Goal: Task Accomplishment & Management: Complete application form

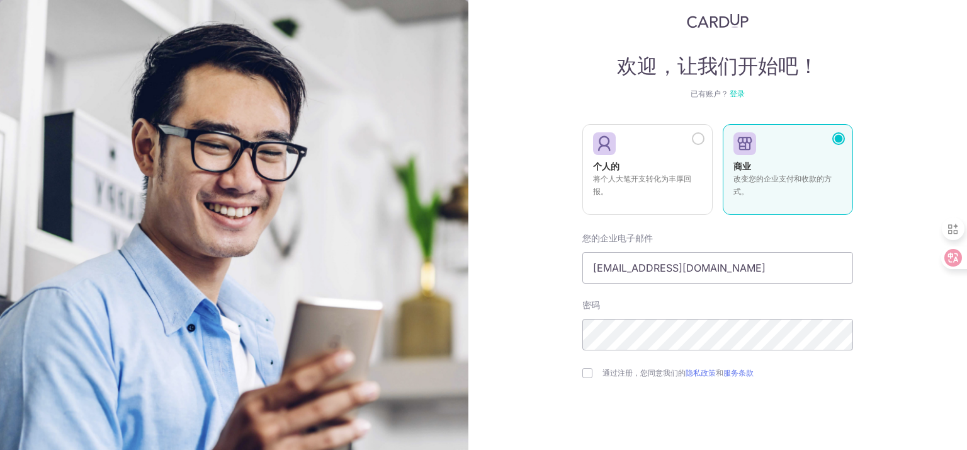
scroll to position [101, 0]
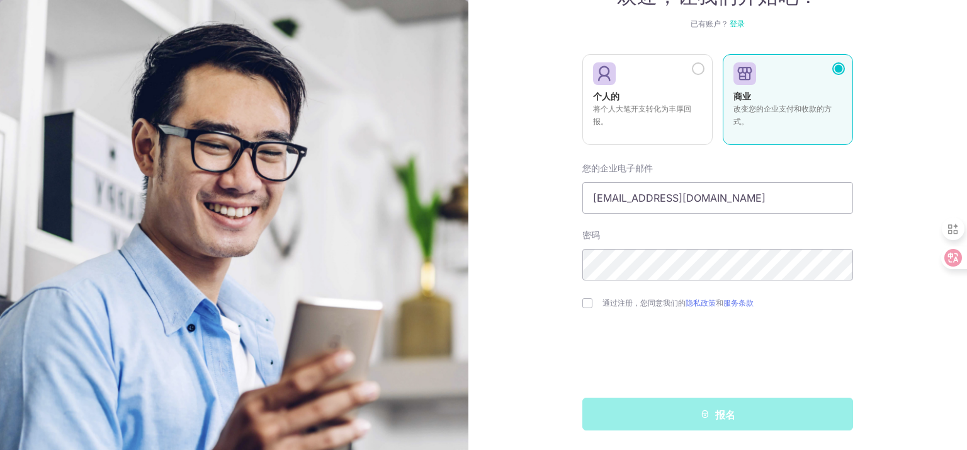
drag, startPoint x: 585, startPoint y: 300, endPoint x: 596, endPoint y: 314, distance: 17.9
click at [584, 302] on input "checkbox" at bounding box center [588, 303] width 10 height 10
checkbox input "true"
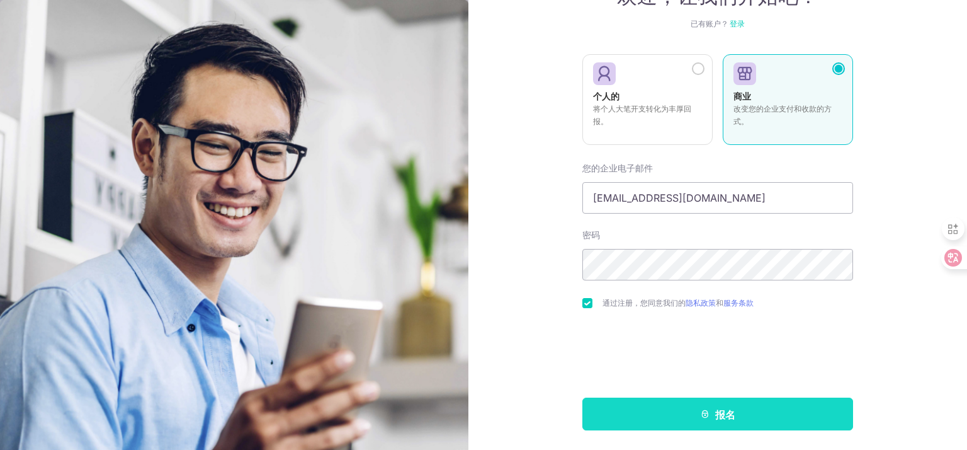
click at [658, 405] on button "报名" at bounding box center [718, 413] width 271 height 33
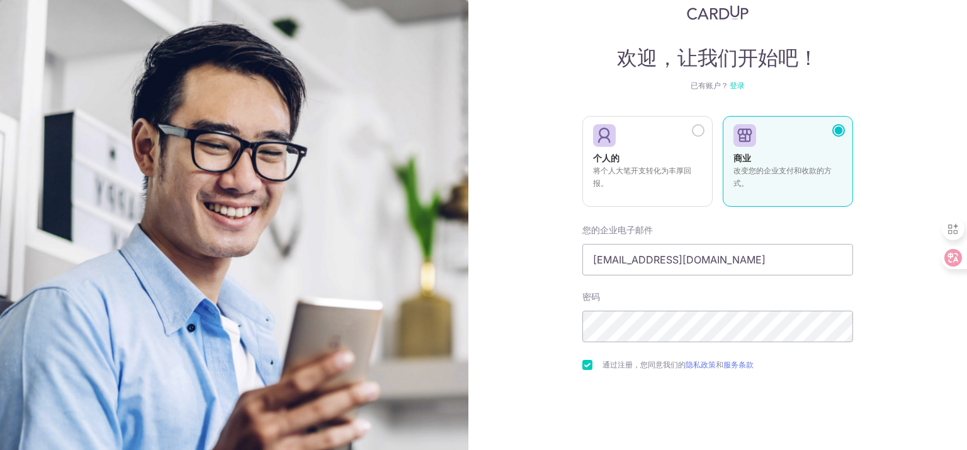
scroll to position [38, 0]
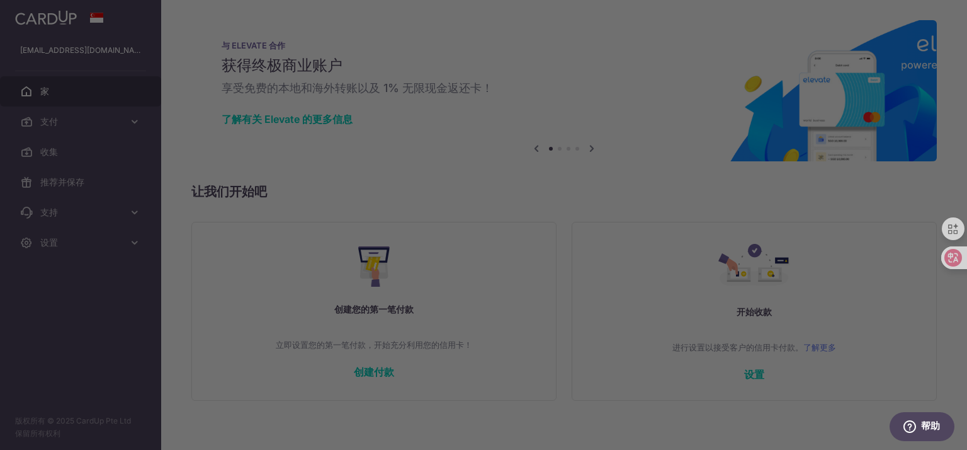
drag, startPoint x: 172, startPoint y: 293, endPoint x: 179, endPoint y: 297, distance: 7.6
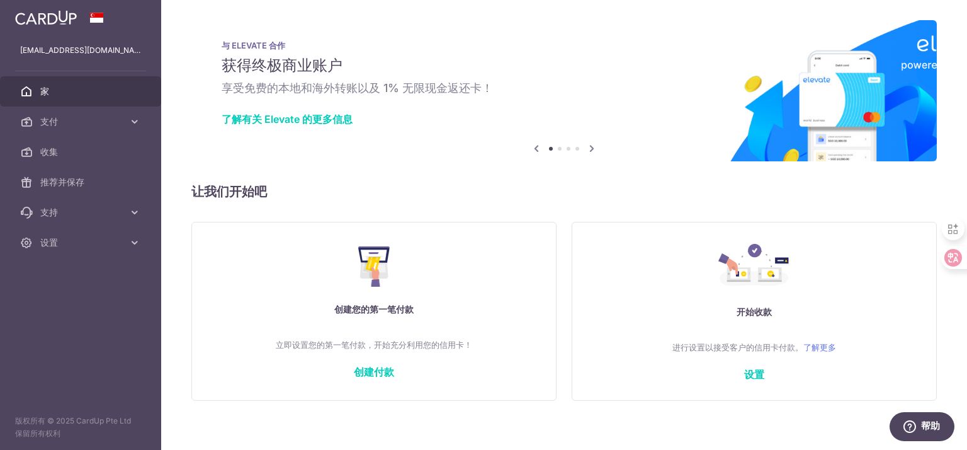
scroll to position [10, 0]
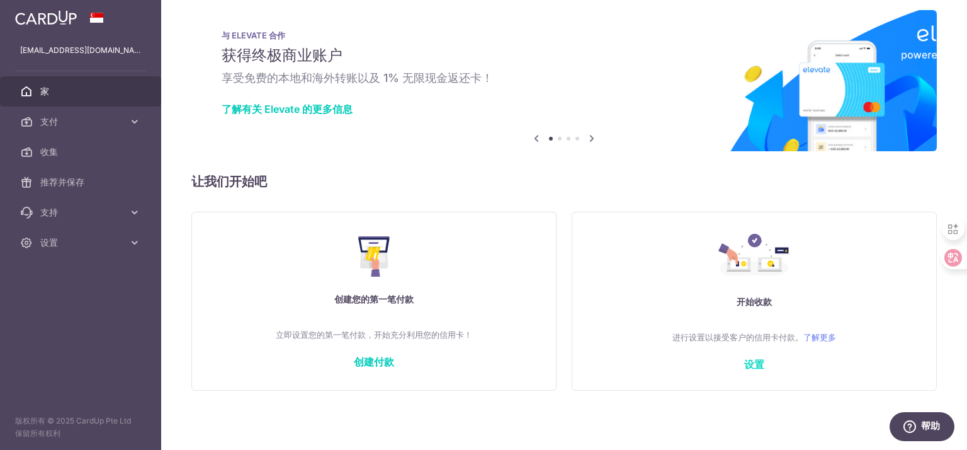
click at [753, 360] on font "设置" at bounding box center [754, 363] width 20 height 13
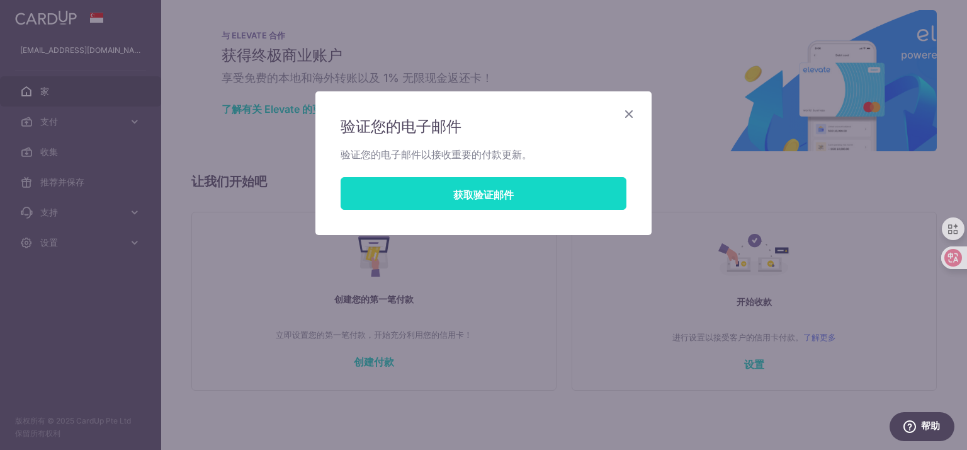
click at [491, 190] on font "获取验证邮件" at bounding box center [483, 194] width 60 height 13
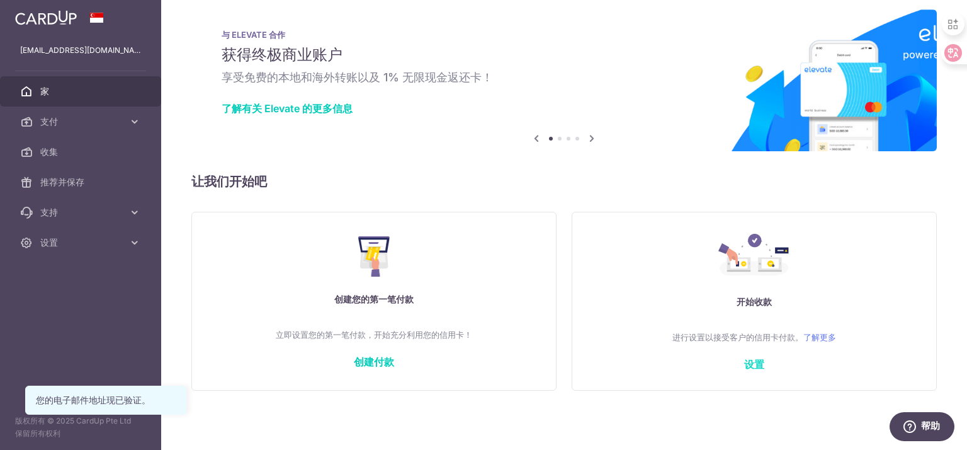
click at [749, 361] on font "设置" at bounding box center [754, 363] width 20 height 13
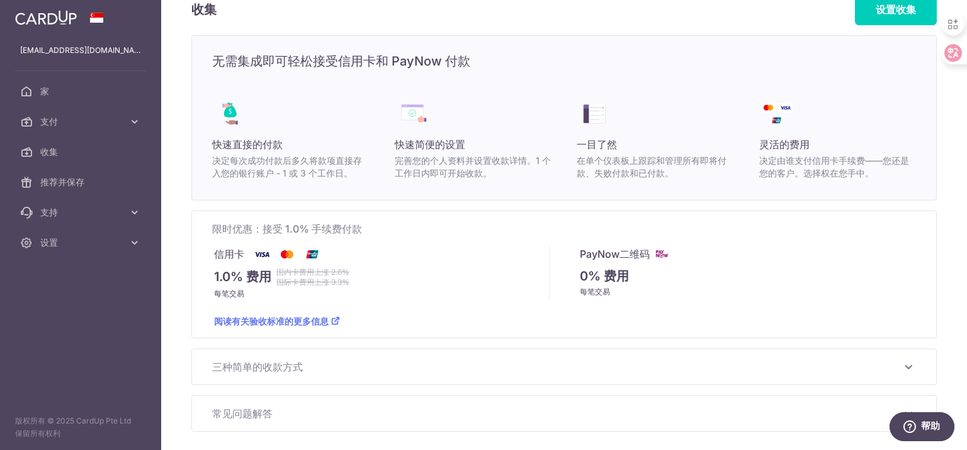
scroll to position [76, 0]
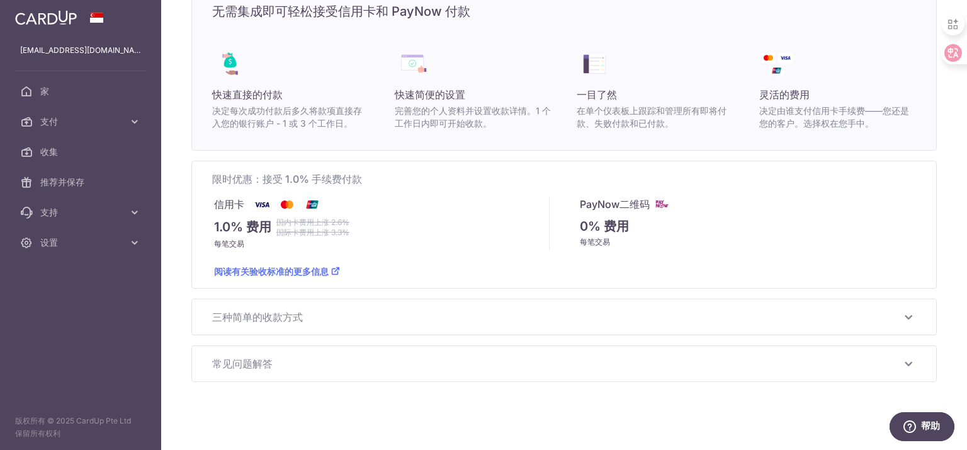
click at [283, 318] on font "三种简单的收款方式" at bounding box center [257, 316] width 91 height 13
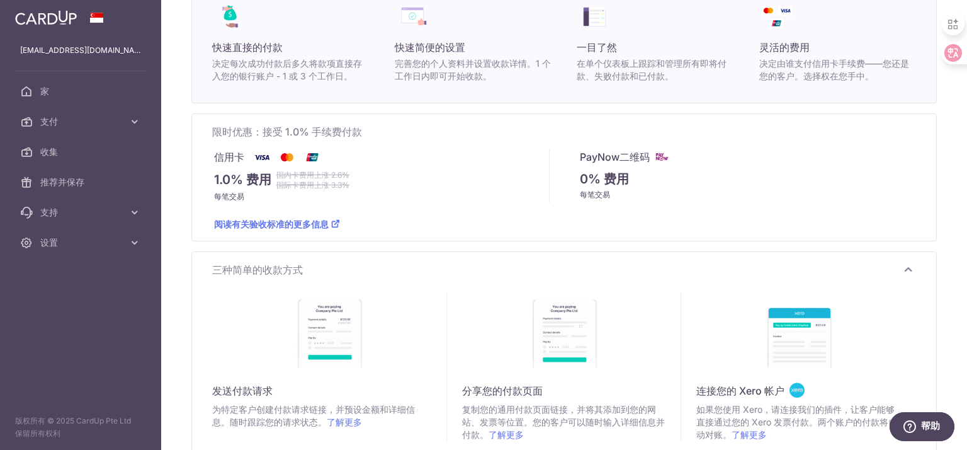
scroll to position [255, 0]
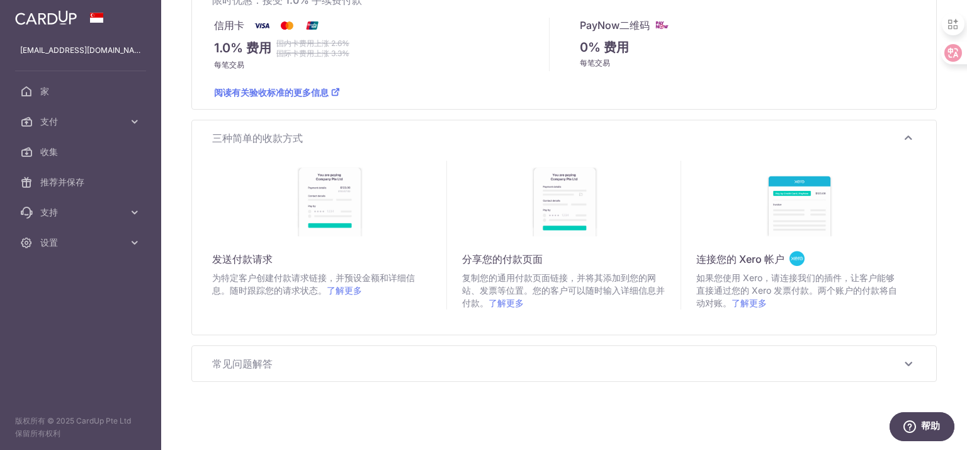
click at [263, 360] on font "常见问题解答" at bounding box center [242, 363] width 60 height 13
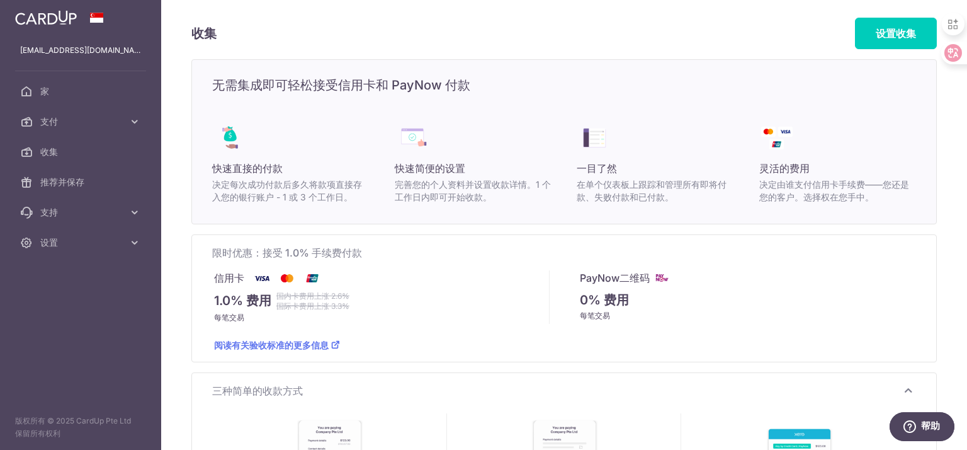
scroll to position [0, 0]
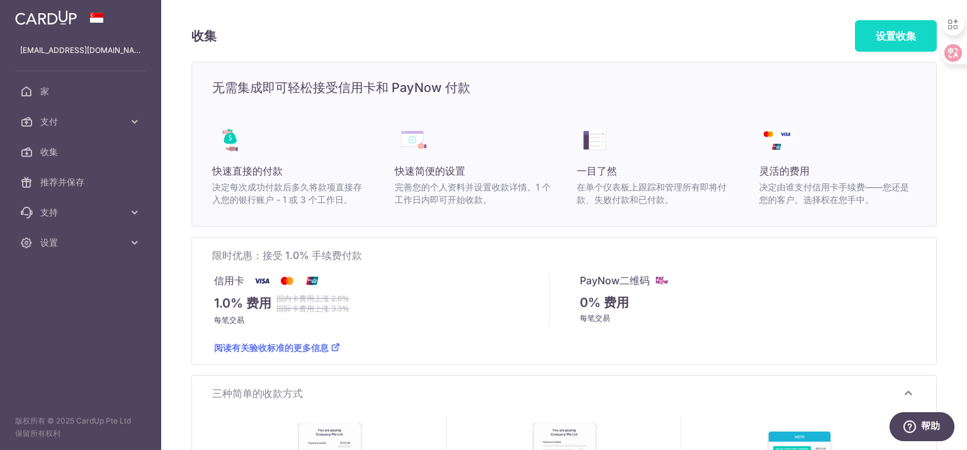
click at [879, 37] on font "设置收集" at bounding box center [896, 36] width 40 height 13
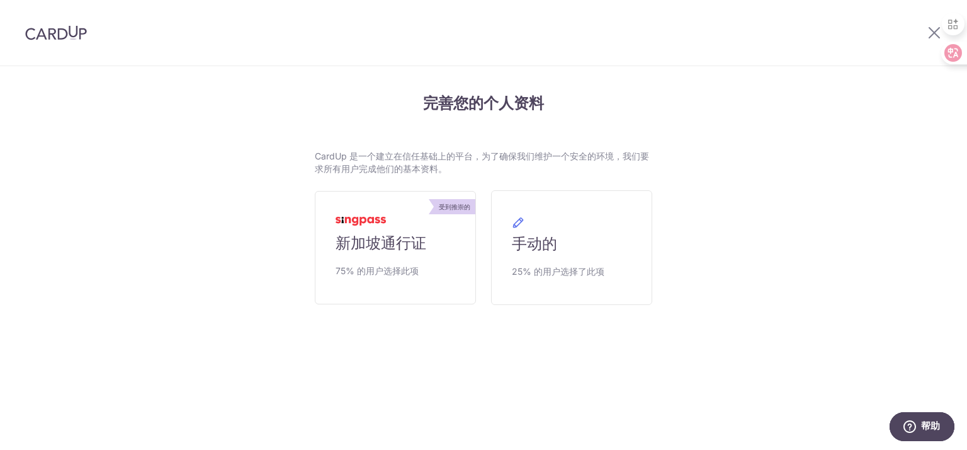
drag, startPoint x: 231, startPoint y: 157, endPoint x: 157, endPoint y: 174, distance: 75.8
click at [157, 174] on div "完善您的个人资料 CardUp 是一个建立在信任基础上的平台，为了确保我们维护一个安全的环境，我们要求所有用户完成他们的基本资料。 受到推崇的 新加坡通行证 …" at bounding box center [484, 233] width 724 height 333
click at [541, 231] on link "手动的 25% 的用户选择了此项" at bounding box center [571, 247] width 161 height 115
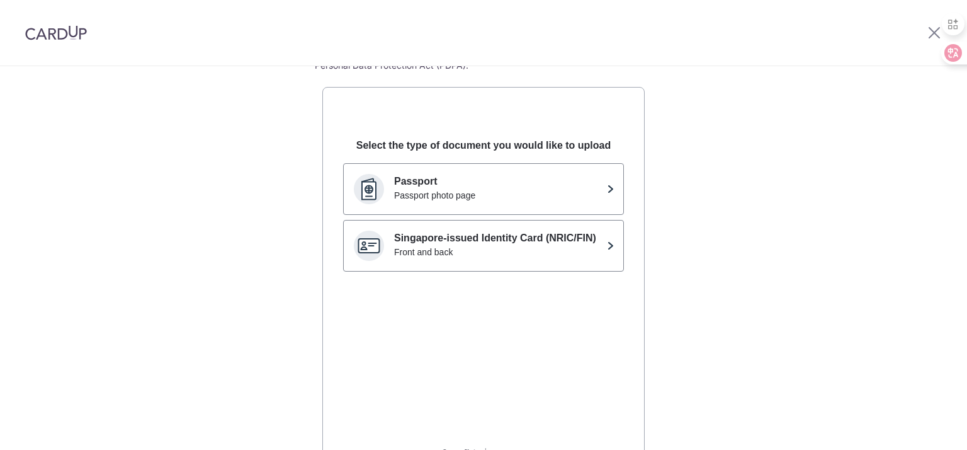
scroll to position [126, 0]
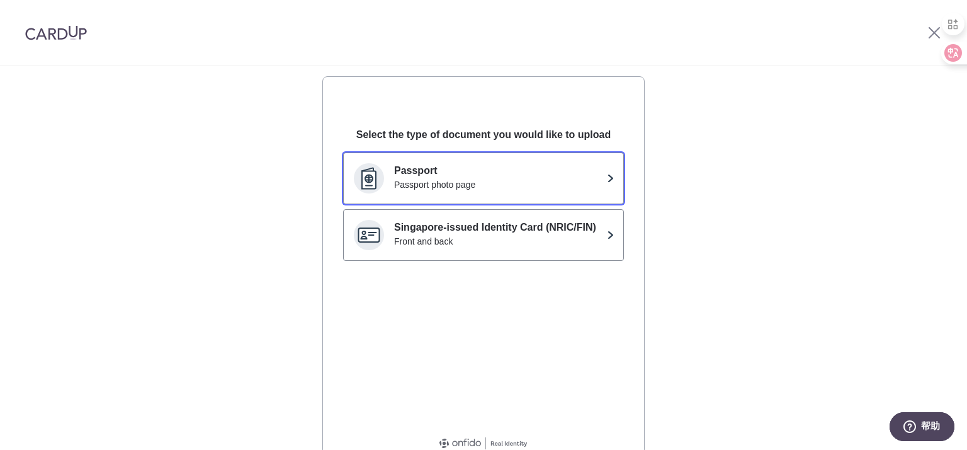
click at [464, 181] on div "Passport photo page" at bounding box center [498, 184] width 208 height 13
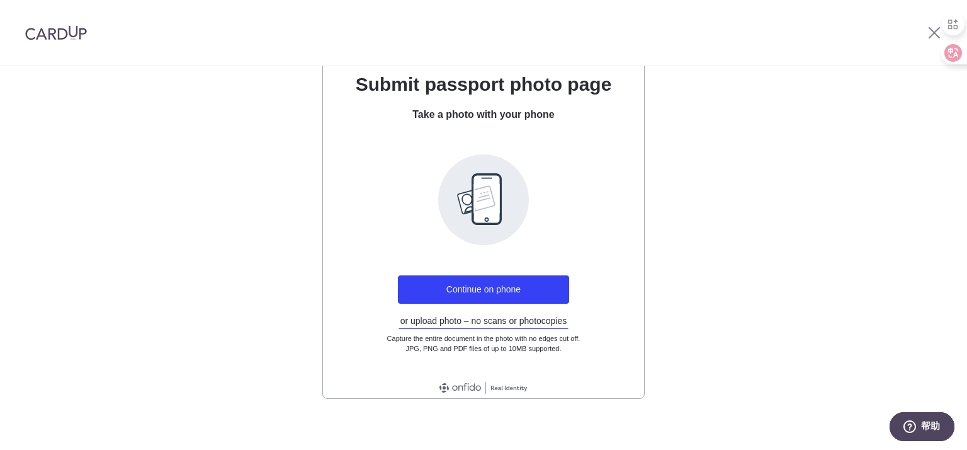
scroll to position [190, 0]
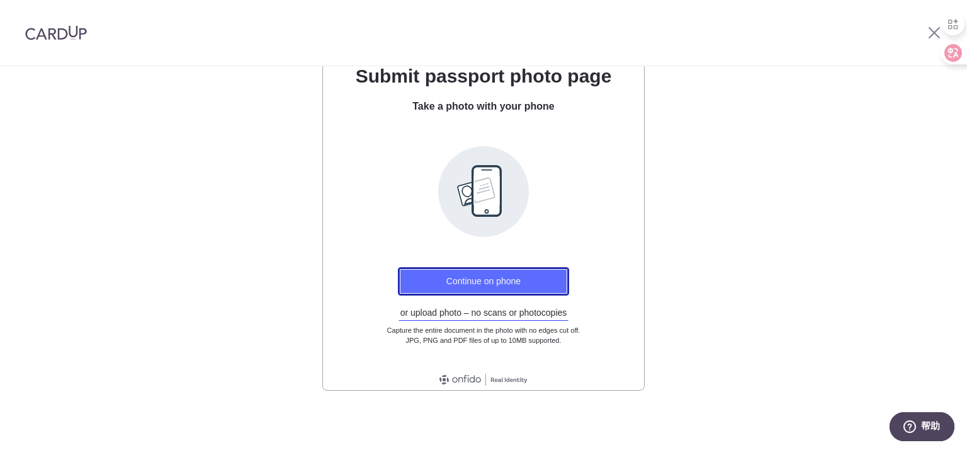
click at [466, 277] on button "Continue on phone" at bounding box center [483, 281] width 171 height 28
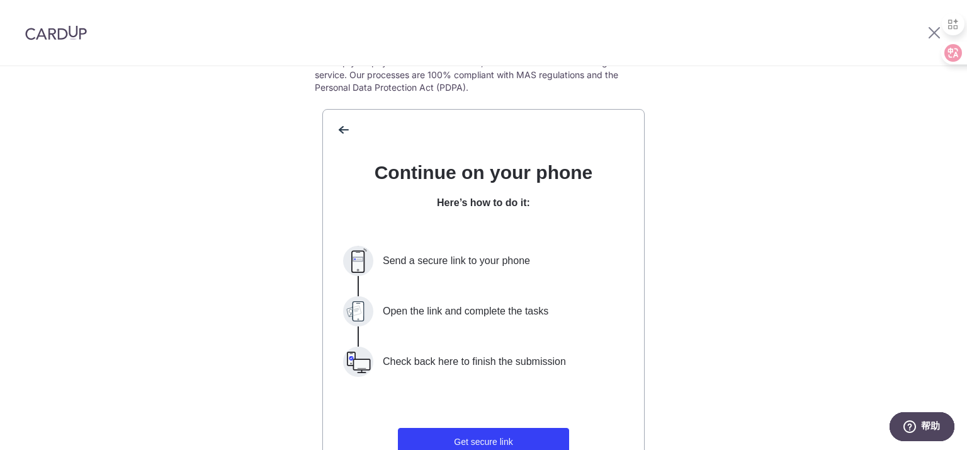
scroll to position [0, 0]
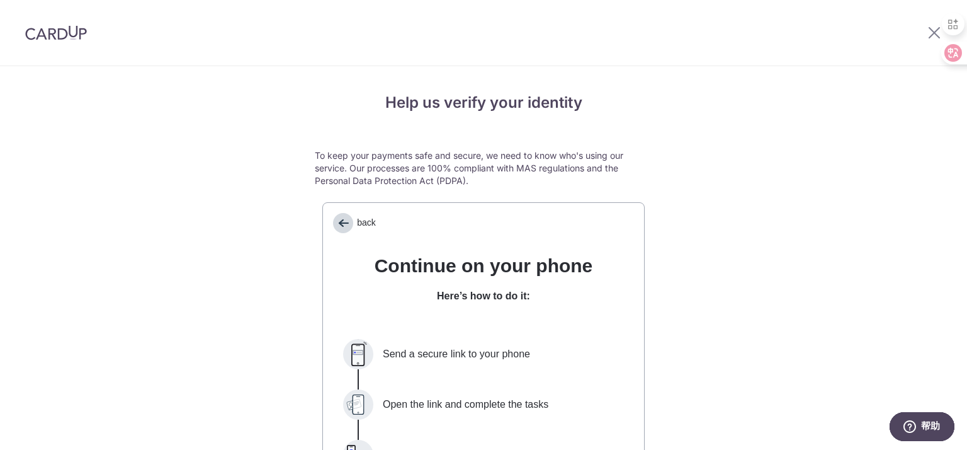
click at [346, 221] on span "back" at bounding box center [343, 223] width 20 height 20
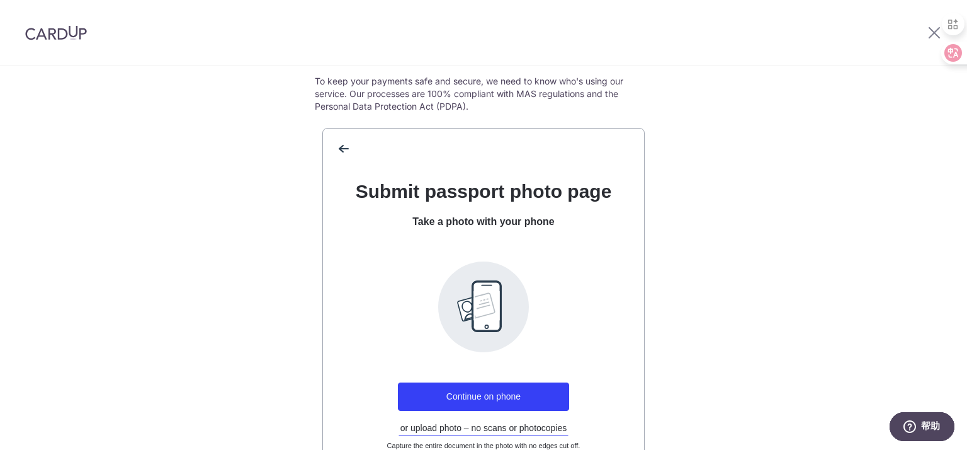
scroll to position [190, 0]
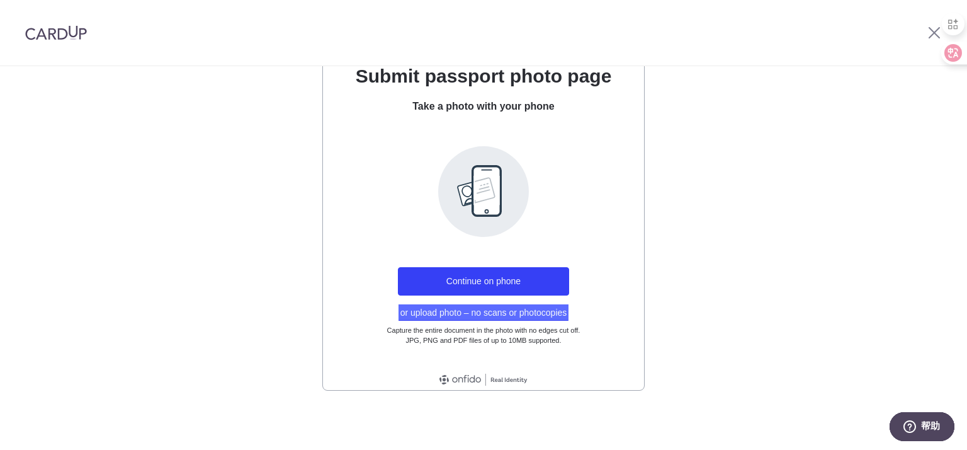
click at [453, 313] on button "or upload photo – no scans or photocopies" at bounding box center [484, 312] width 171 height 16
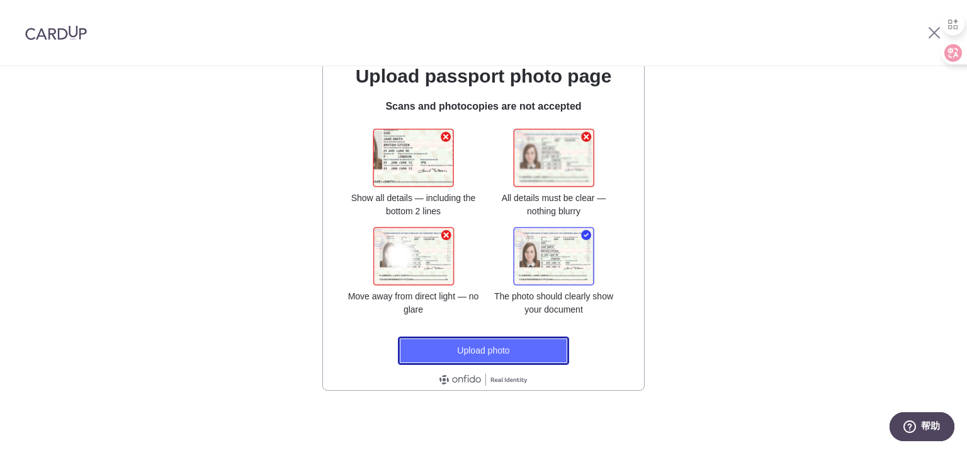
click at [475, 351] on button "Upload photo" at bounding box center [483, 350] width 171 height 28
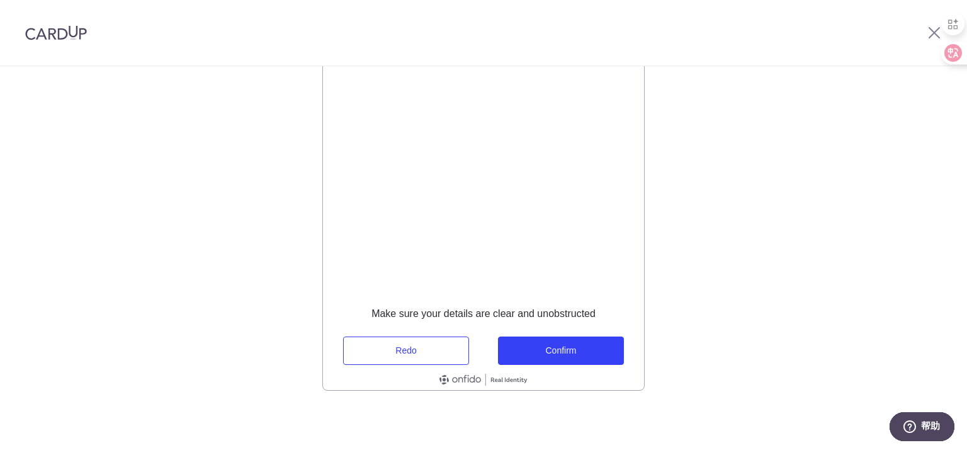
scroll to position [0, 0]
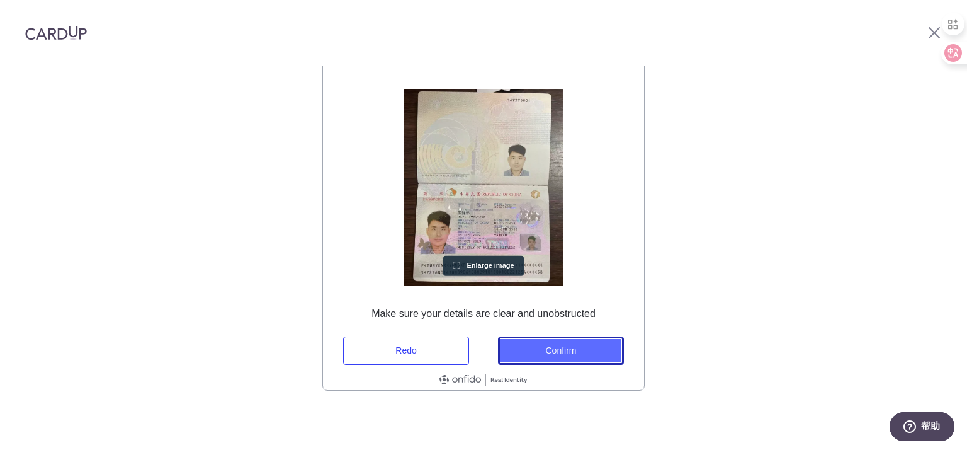
click at [544, 360] on button "Confirm" at bounding box center [561, 350] width 126 height 28
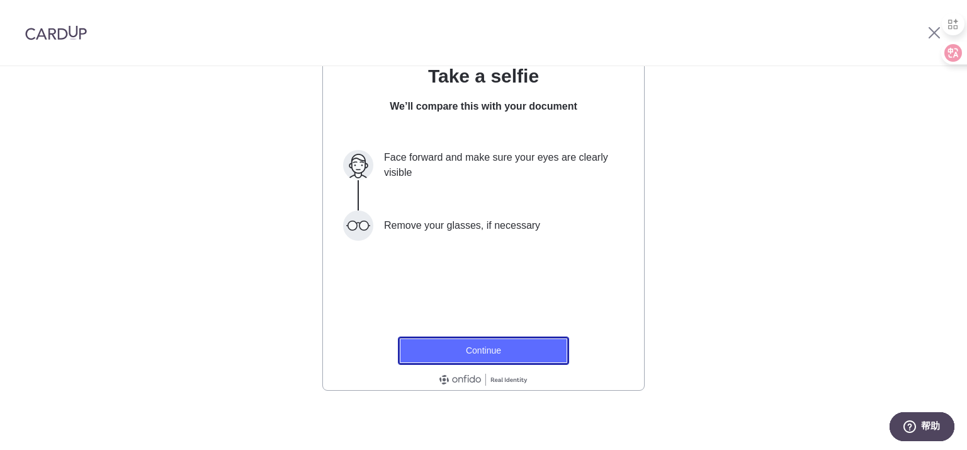
click at [489, 350] on button "Continue" at bounding box center [483, 350] width 171 height 28
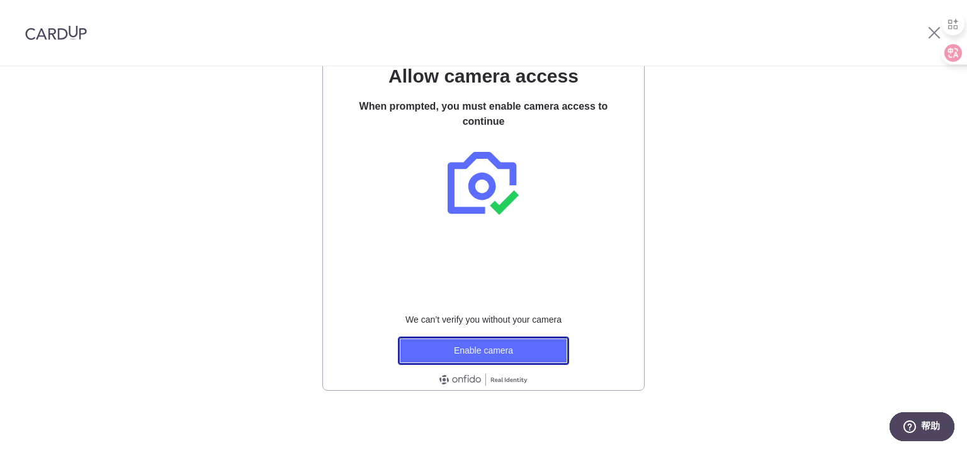
click at [468, 353] on button "Enable camera" at bounding box center [483, 350] width 171 height 28
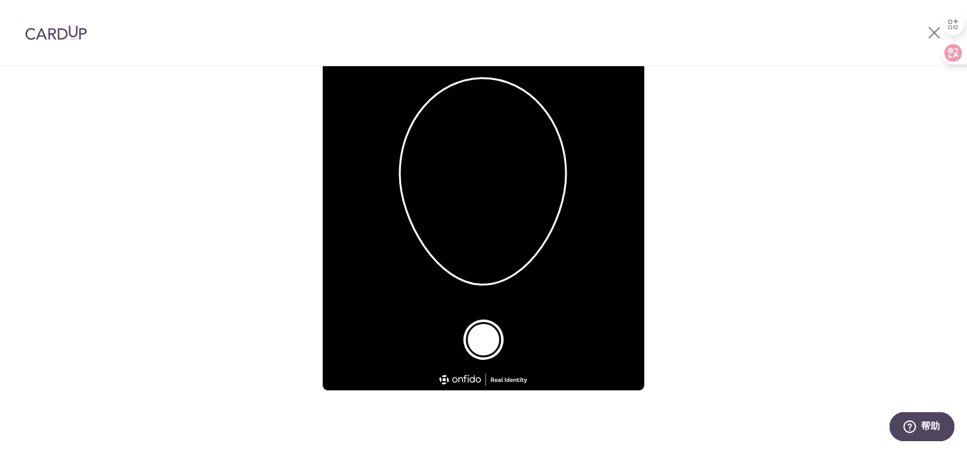
click at [476, 277] on video at bounding box center [483, 201] width 321 height 377
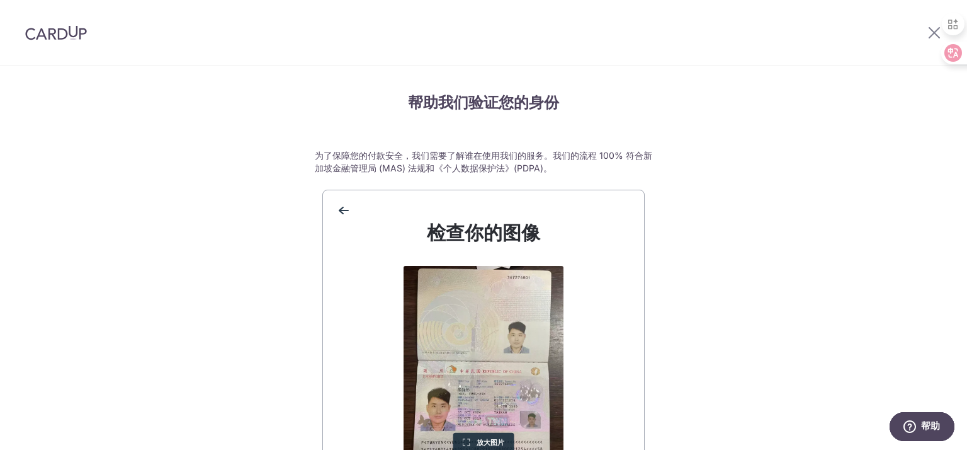
click at [343, 194] on div "back 后退" at bounding box center [483, 205] width 321 height 30
click at [340, 212] on span "后退" at bounding box center [343, 210] width 20 height 20
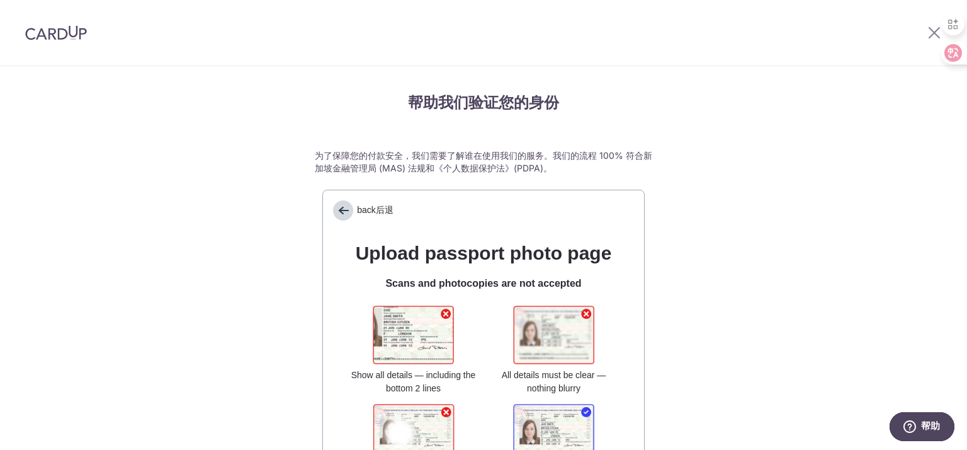
click at [340, 211] on span "后退" at bounding box center [343, 210] width 20 height 20
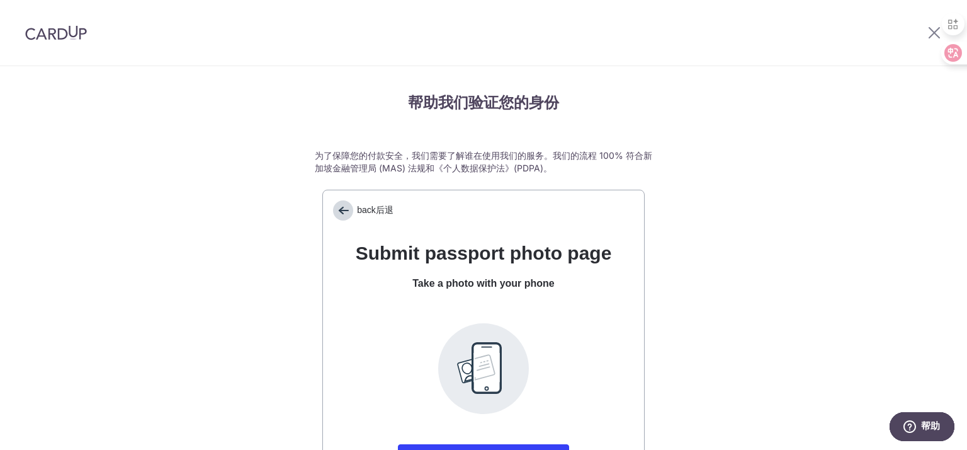
click at [340, 211] on span "后退" at bounding box center [343, 210] width 20 height 20
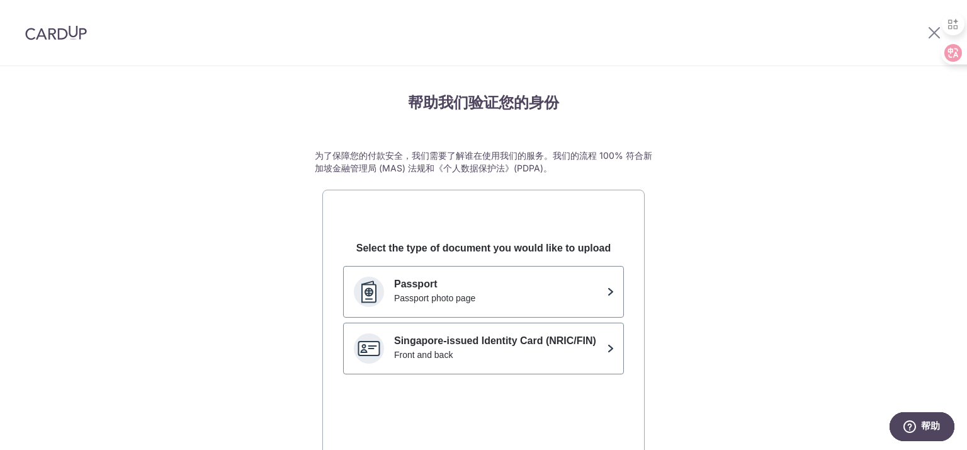
click at [340, 211] on div "back 后退" at bounding box center [483, 205] width 321 height 30
click at [214, 204] on div "帮助我们验证您的身份 为了保障您的付款安全，我们需要了解谁在使用我们的服务。我们的流程 100% 符合新加坡金融管理局 (MAS) 法规和《个人数据保护法》(…" at bounding box center [483, 346] width 967 height 561
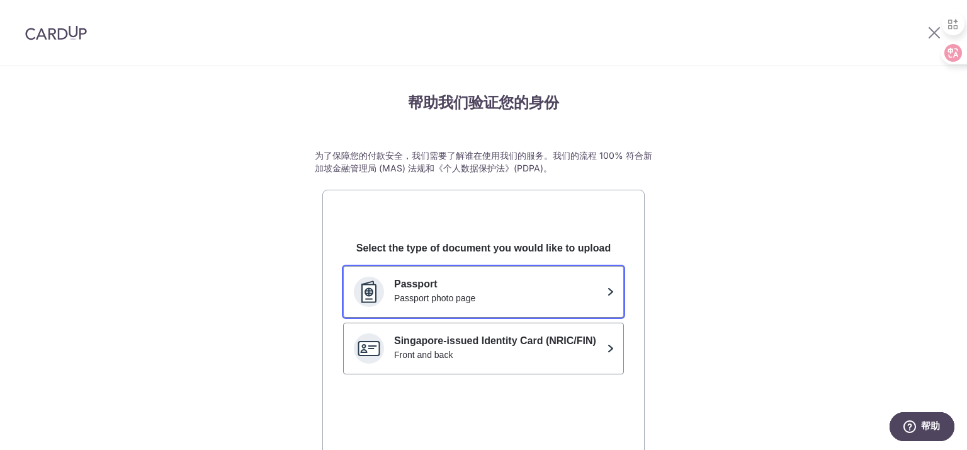
click at [421, 290] on p "Passport" at bounding box center [498, 283] width 208 height 15
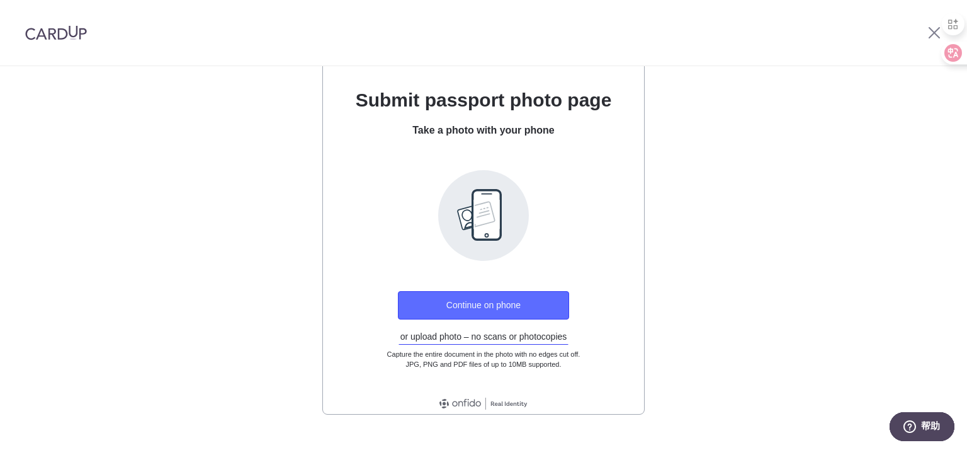
scroll to position [177, 0]
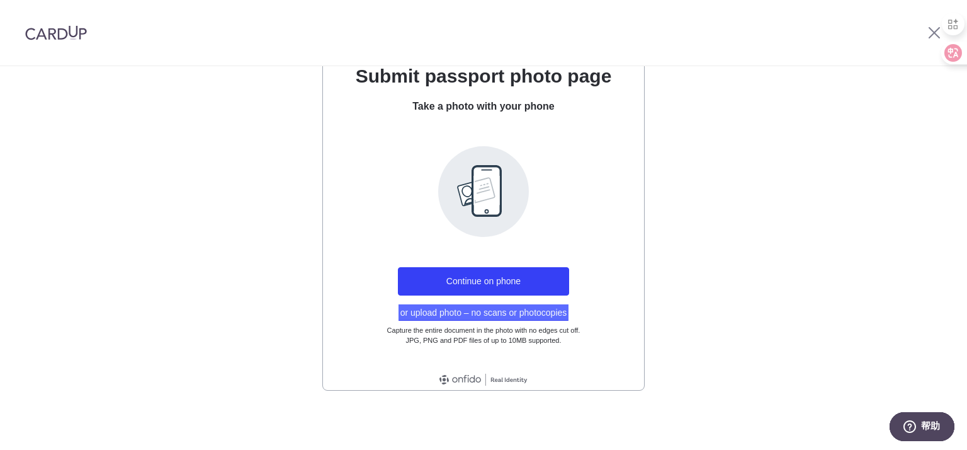
click at [455, 310] on button "or upload photo – no scans or photocopies" at bounding box center [484, 312] width 171 height 16
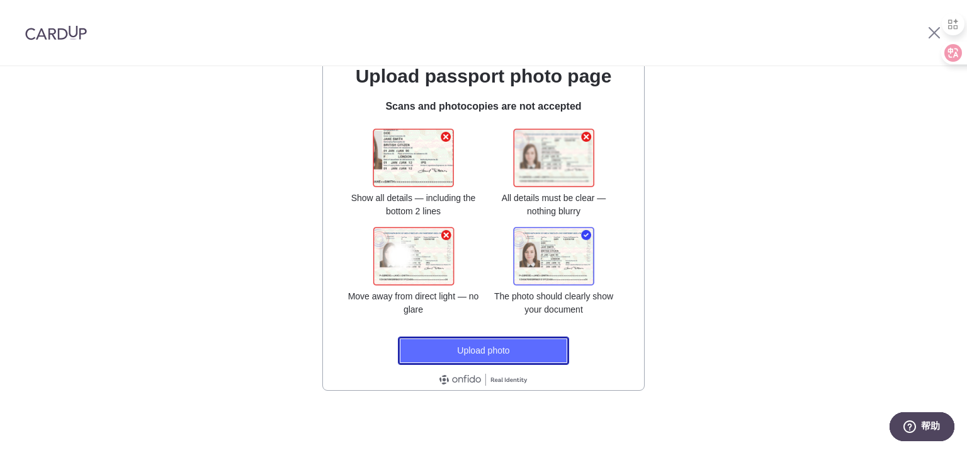
click at [446, 343] on button "Upload photo" at bounding box center [483, 350] width 171 height 28
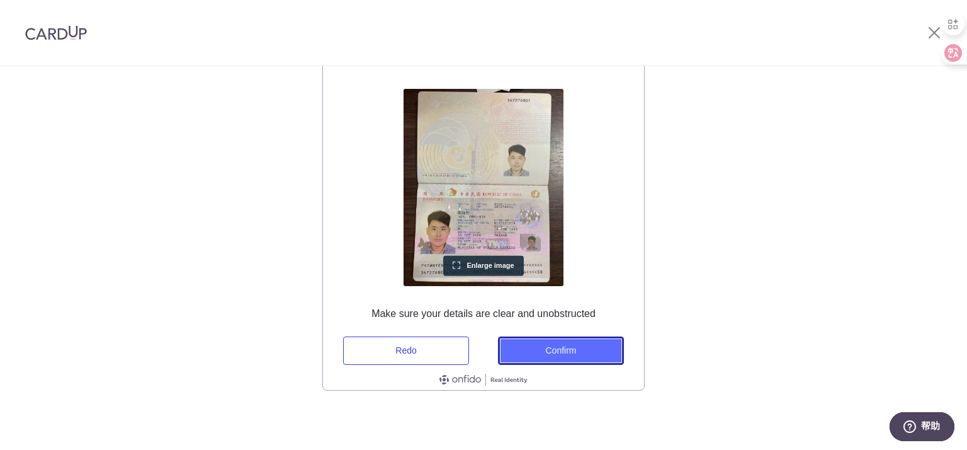
click at [544, 345] on button "Confirm" at bounding box center [561, 350] width 126 height 28
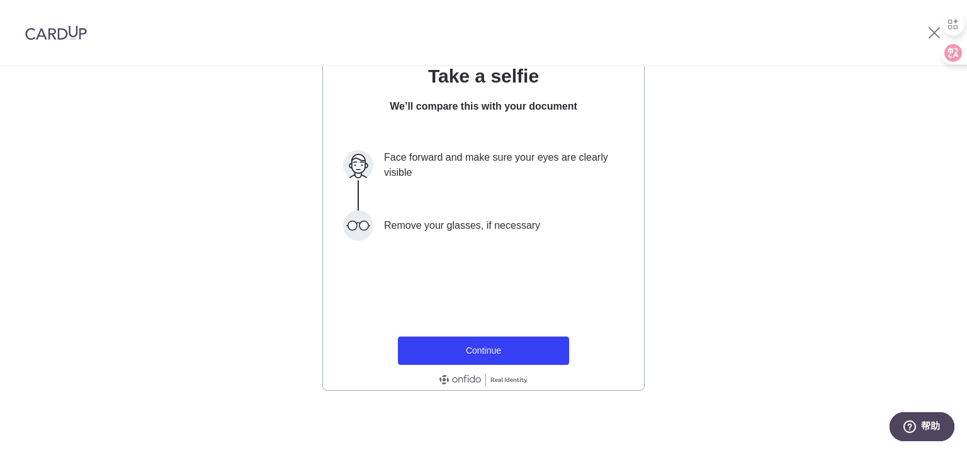
click at [440, 219] on span "Remove your glasses, if necessary" at bounding box center [456, 225] width 167 height 30
